Goal: Task Accomplishment & Management: Complete application form

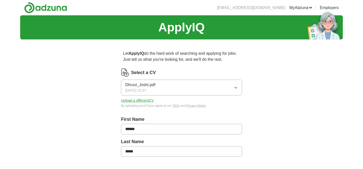
click at [0, 0] on link "ApplyIQ" at bounding box center [0, 0] width 0 height 0
click at [303, 8] on link "MyAdzuna" at bounding box center [300, 8] width 23 height 6
click at [0, 0] on link "ApplyIQ" at bounding box center [0, 0] width 0 height 0
